Goal: Task Accomplishment & Management: Manage account settings

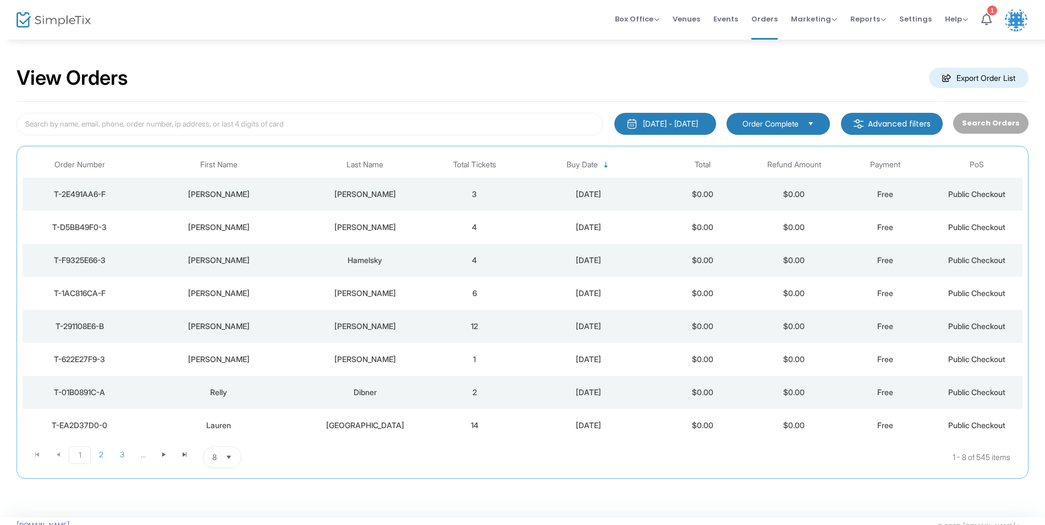
click at [982, 81] on m-button "Export Order List" at bounding box center [979, 78] width 100 height 20
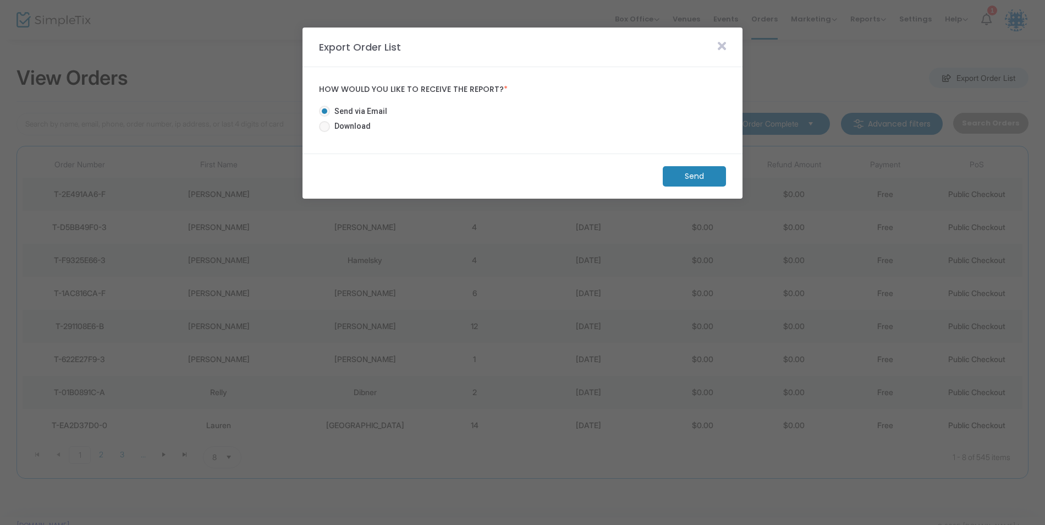
click at [355, 131] on span "Download" at bounding box center [350, 126] width 41 height 12
click at [324, 132] on input "Download" at bounding box center [324, 132] width 1 height 1
radio input "true"
click at [697, 179] on m-button "Download" at bounding box center [685, 176] width 82 height 20
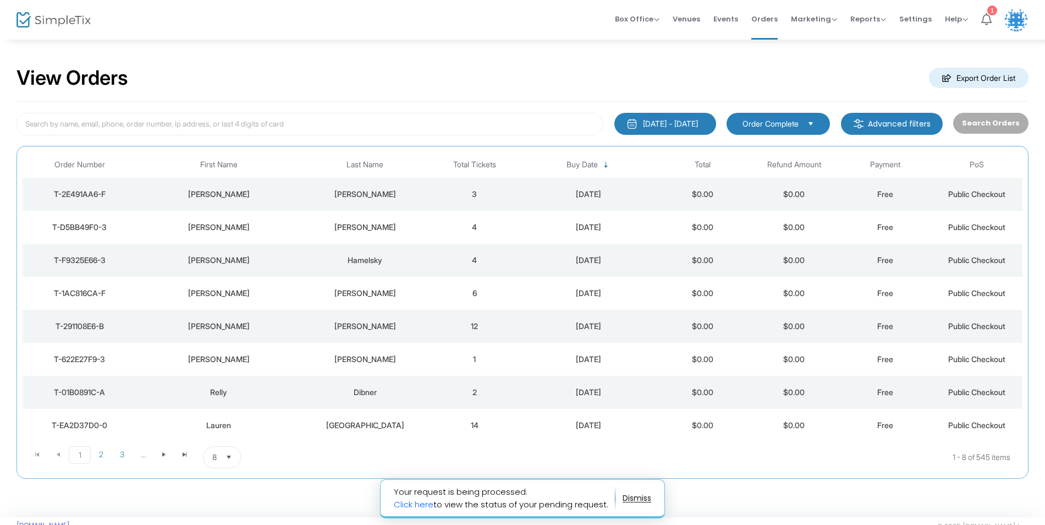
click at [982, 19] on icon at bounding box center [986, 19] width 10 height 12
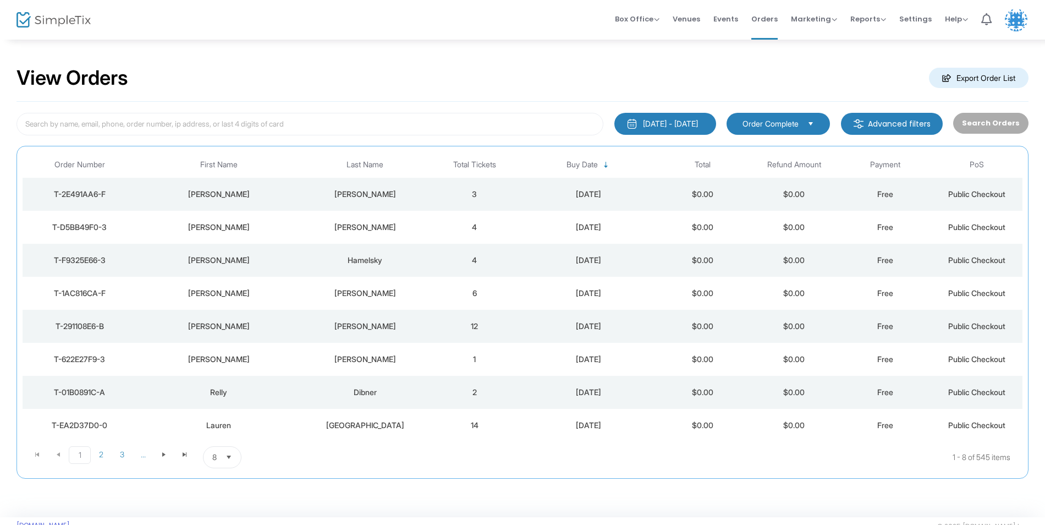
click at [831, 56] on div "View Orders Export Order List" at bounding box center [522, 78] width 1012 height 47
click at [1002, 75] on m-button "Export Order List" at bounding box center [979, 78] width 100 height 20
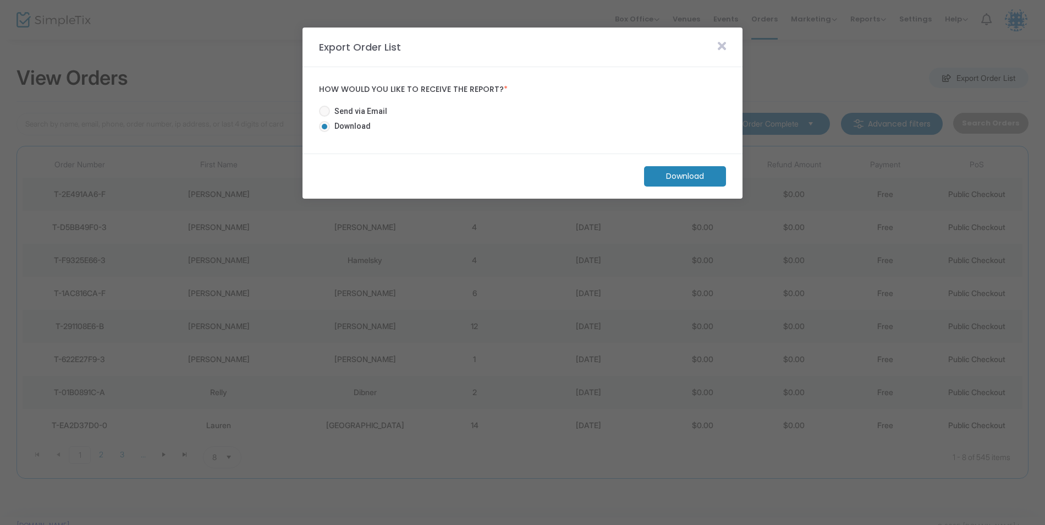
click at [668, 176] on m-button "Download" at bounding box center [685, 176] width 82 height 20
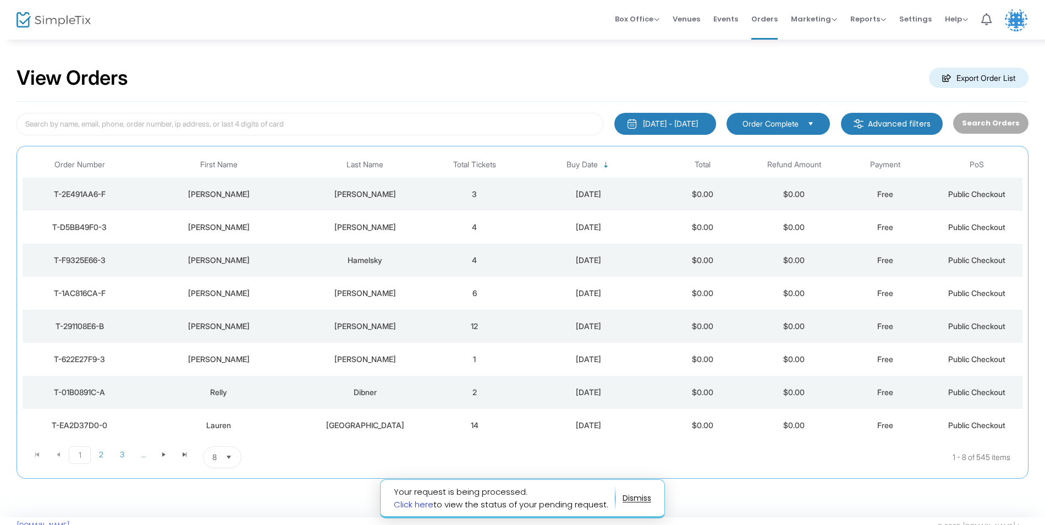
click at [416, 504] on link "Click here" at bounding box center [414, 504] width 40 height 12
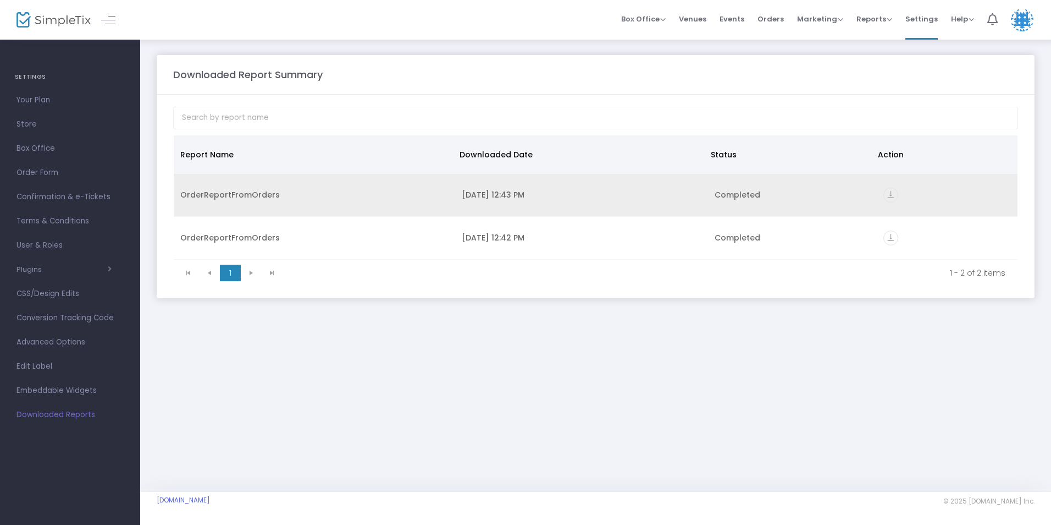
click at [245, 195] on div "OrderReportFromOrders" at bounding box center [314, 194] width 268 height 11
click at [895, 194] on icon "vertical_align_bottom" at bounding box center [891, 195] width 15 height 15
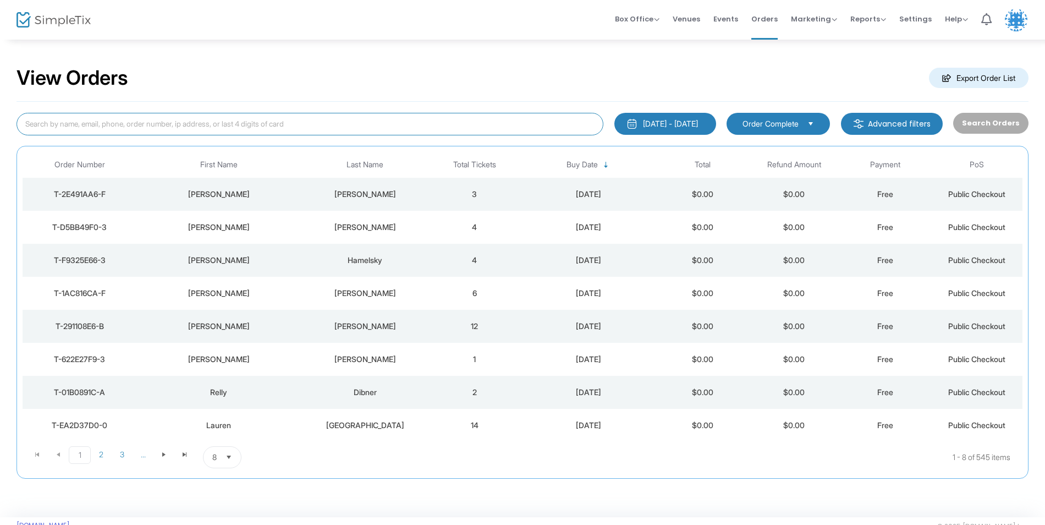
click at [125, 123] on input at bounding box center [309, 124] width 587 height 23
type input "bloomberg"
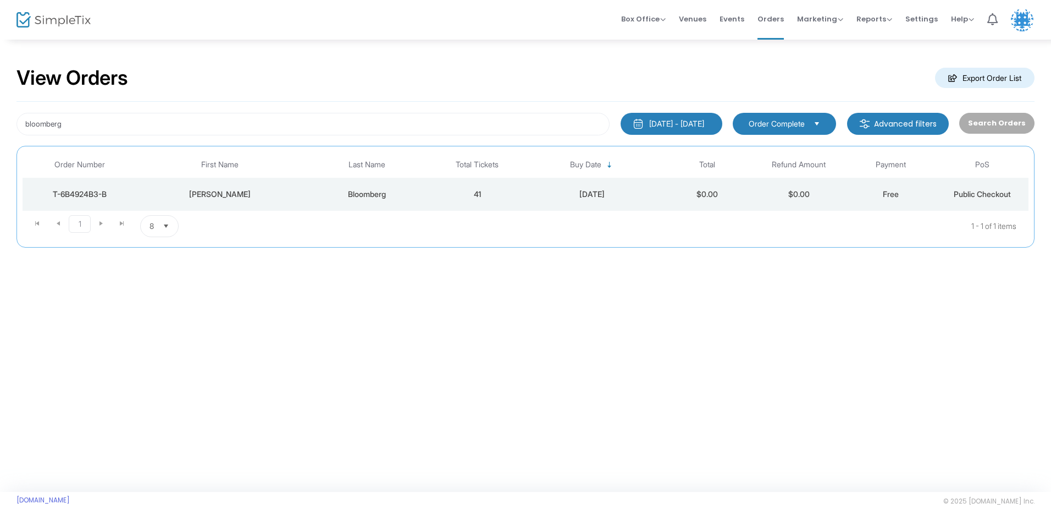
click at [475, 196] on td "41" at bounding box center [478, 194] width 92 height 33
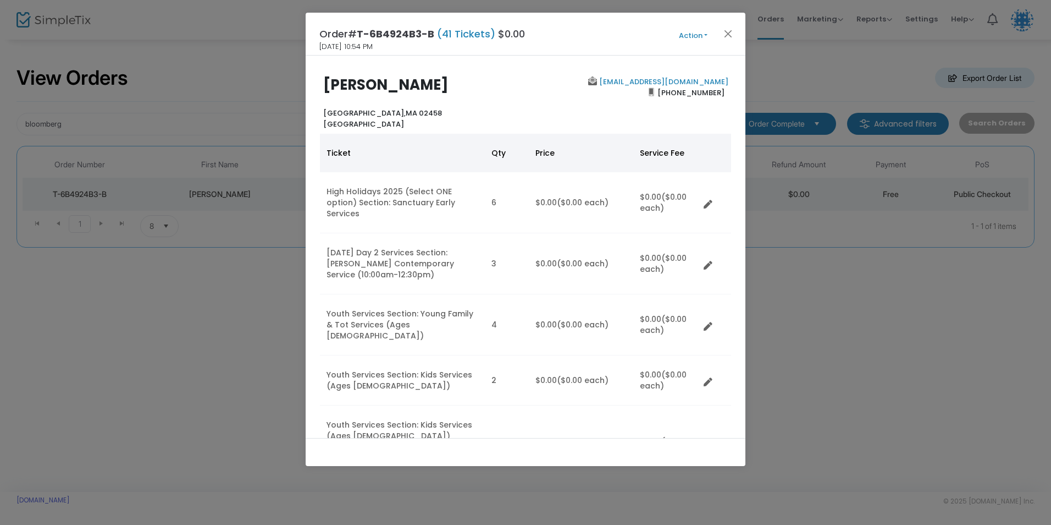
click at [695, 32] on button "Action" at bounding box center [693, 36] width 66 height 12
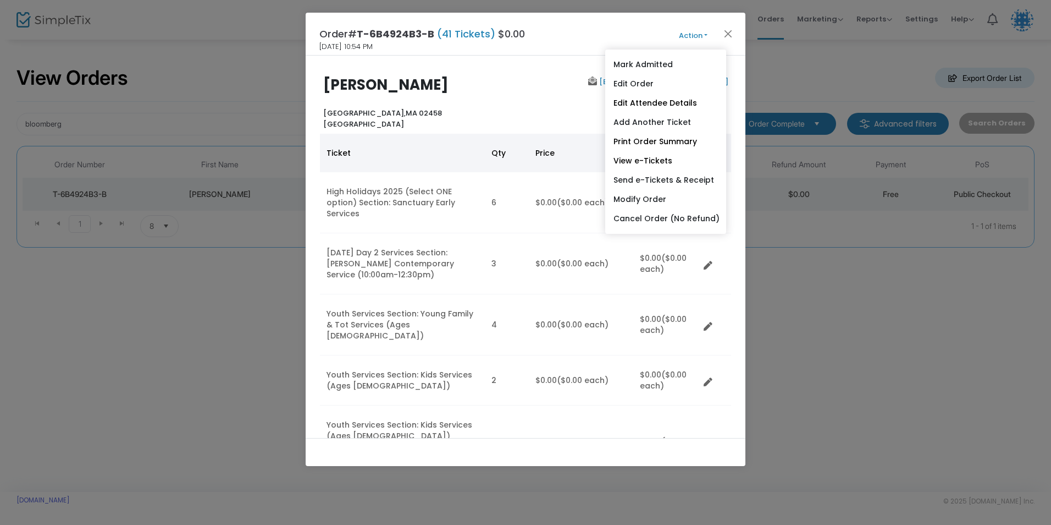
click at [668, 30] on button "Action" at bounding box center [693, 36] width 66 height 12
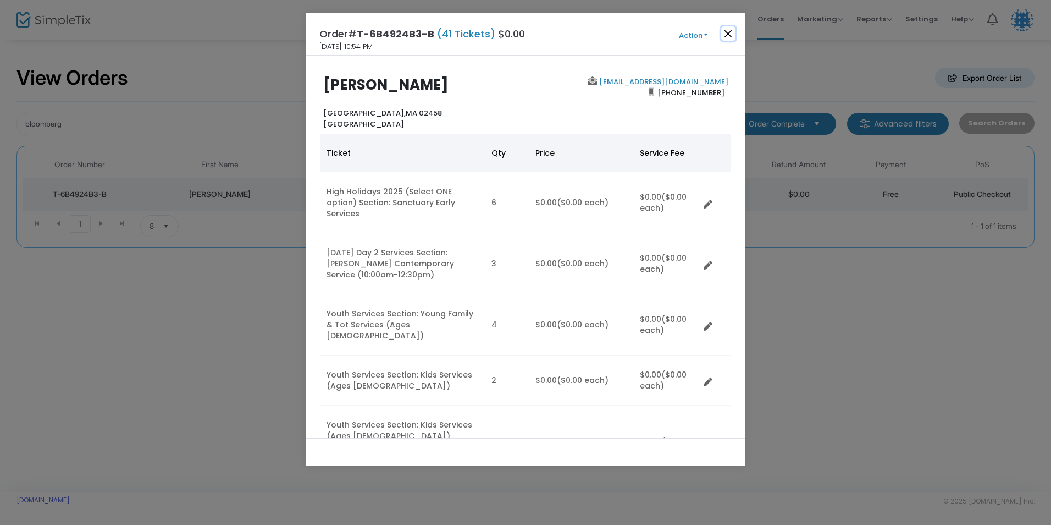
click at [723, 30] on button "Close" at bounding box center [728, 33] width 14 height 14
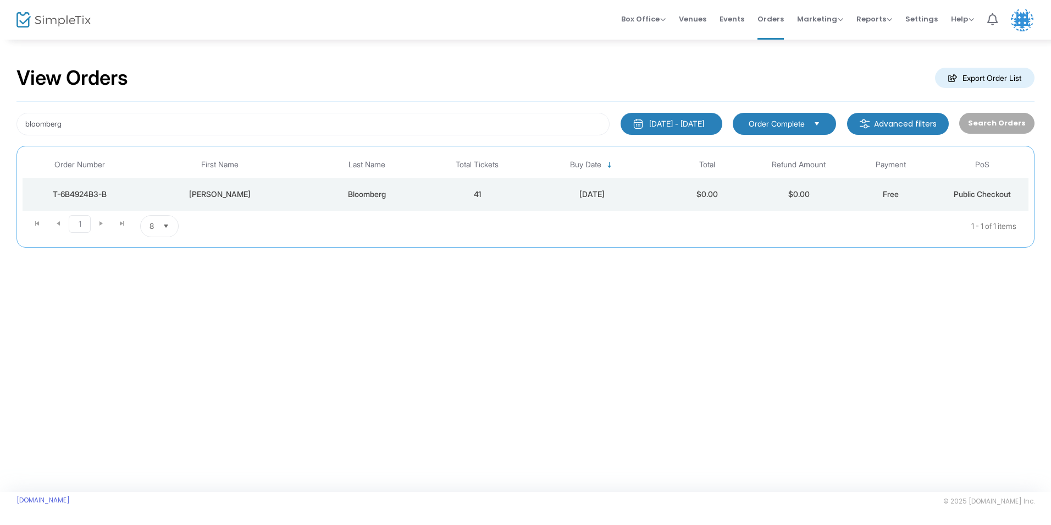
click at [164, 223] on span "Select" at bounding box center [166, 226] width 18 height 18
click at [208, 271] on div "View Orders Export Order List bloomberg [DATE] - [DATE] Last 30 Days [DATE] [DA…" at bounding box center [525, 161] width 1051 height 247
click at [162, 196] on div "[PERSON_NAME]" at bounding box center [220, 194] width 160 height 11
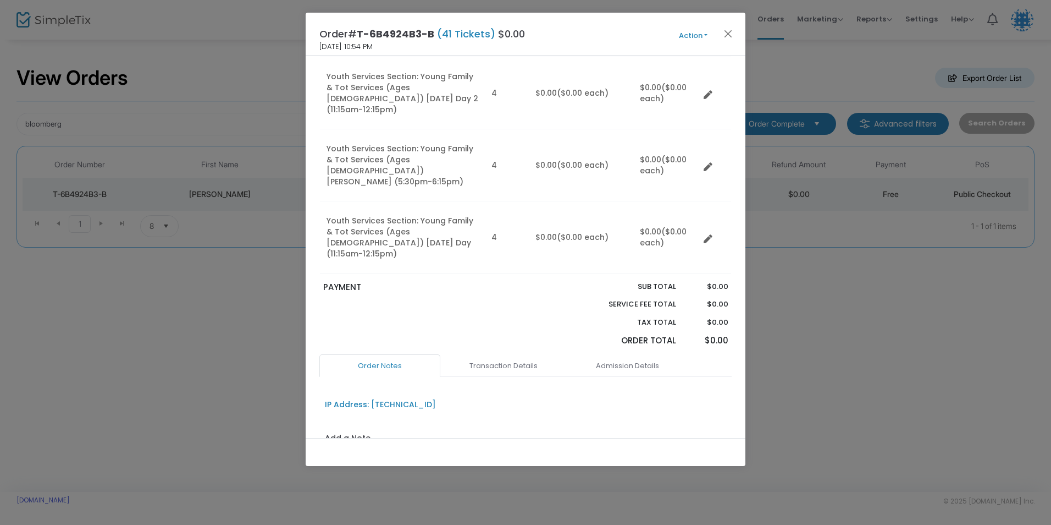
scroll to position [771, 0]
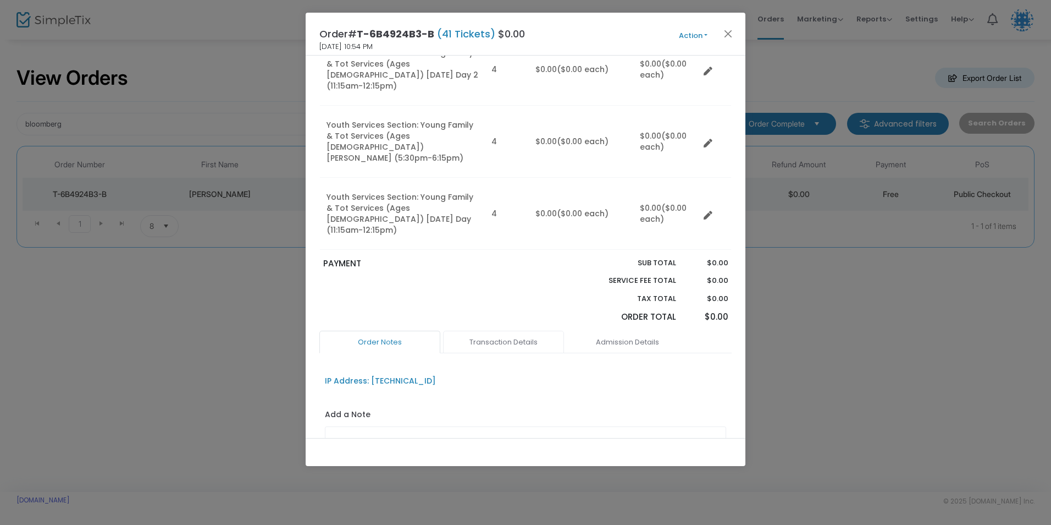
click at [498, 330] on link "Transaction Details" at bounding box center [503, 341] width 121 height 23
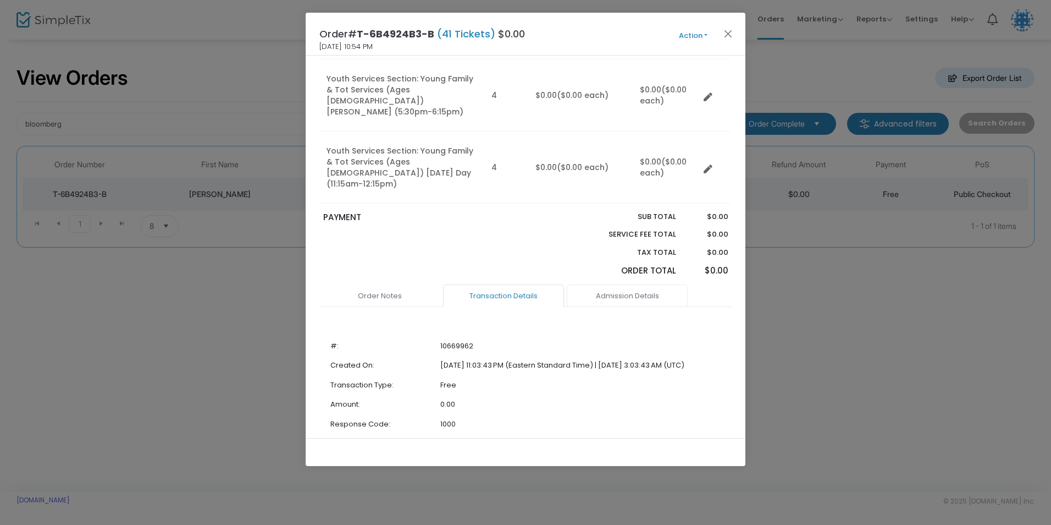
click at [610, 284] on link "Admission Details" at bounding box center [627, 295] width 121 height 23
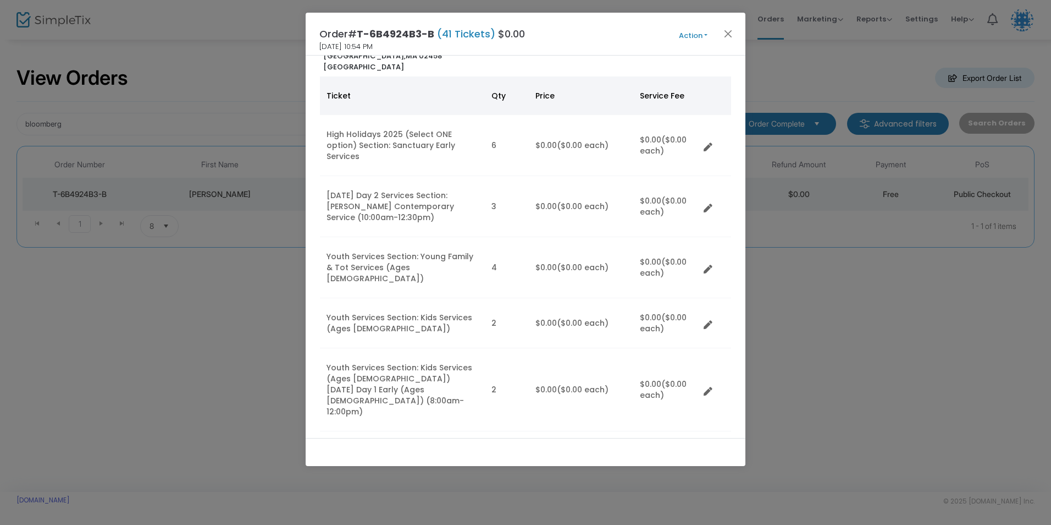
scroll to position [0, 0]
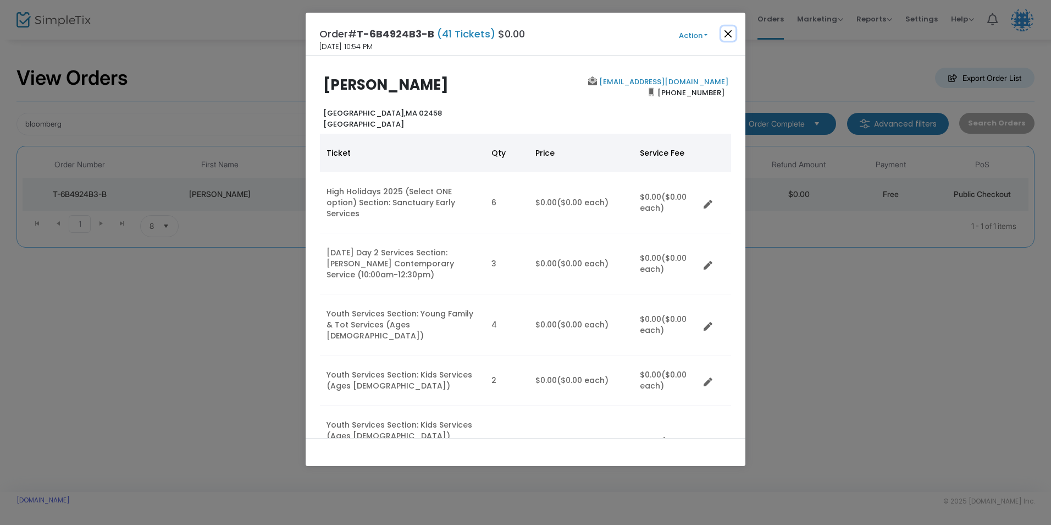
click at [725, 37] on button "Close" at bounding box center [728, 33] width 14 height 14
